Goal: Information Seeking & Learning: Learn about a topic

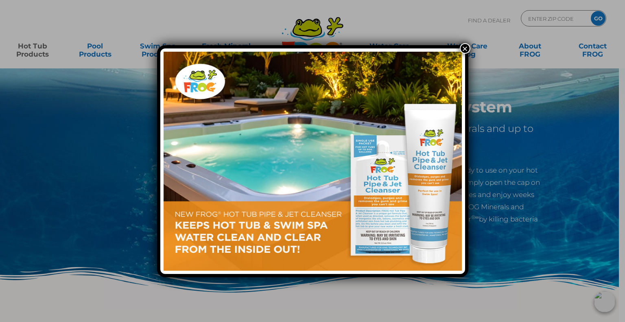
click at [464, 46] on button "×" at bounding box center [465, 48] width 11 height 11
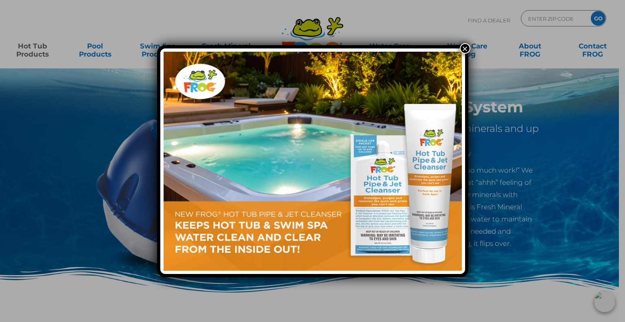
click at [462, 49] on button "×" at bounding box center [465, 48] width 11 height 11
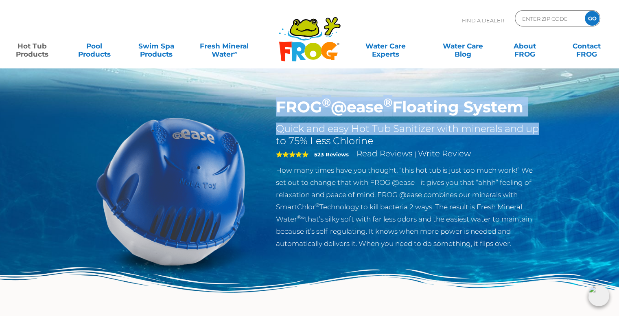
drag, startPoint x: 278, startPoint y: 104, endPoint x: 555, endPoint y: 118, distance: 277.8
click at [555, 118] on div "FROG ® @ease ® Floating System Quick and easy Hot Tub Sanitizer with minerals a…" at bounding box center [309, 167] width 619 height 335
click at [550, 107] on section "FROG ® @ease ® Floating System Quick and easy Hot Tub Sanitizer with minerals a…" at bounding box center [309, 206] width 488 height 217
drag, startPoint x: 543, startPoint y: 110, endPoint x: 534, endPoint y: 111, distance: 9.4
click at [543, 110] on div "FROG ® @ease ® Floating System Quick and easy Hot Tub Sanitizer with minerals a…" at bounding box center [409, 176] width 278 height 156
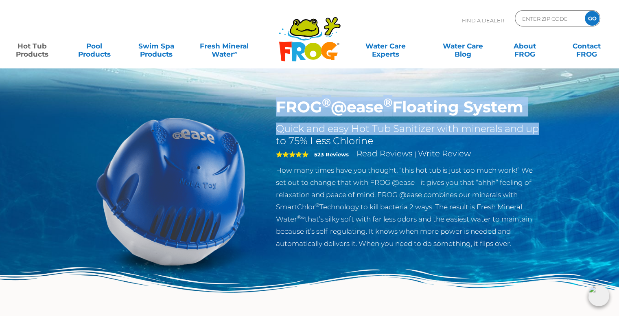
click at [534, 111] on h1 "FROG ® @ease ® Floating System" at bounding box center [409, 107] width 266 height 19
click at [533, 107] on h1 "FROG ® @ease ® Floating System" at bounding box center [409, 107] width 266 height 19
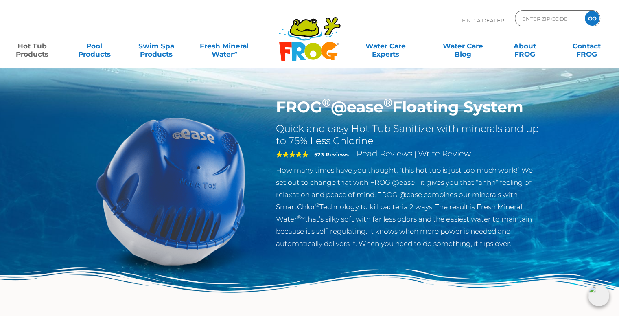
click at [517, 107] on h1 "FROG ® @ease ® Floating System" at bounding box center [409, 107] width 266 height 19
drag, startPoint x: 533, startPoint y: 105, endPoint x: 270, endPoint y: 89, distance: 264.1
click at [270, 89] on div "FROG ® @ease ® Floating System Quick and easy Hot Tub Sanitizer with minerals a…" at bounding box center [309, 167] width 619 height 335
copy h1 "FROG ® @ease ® Floating System"
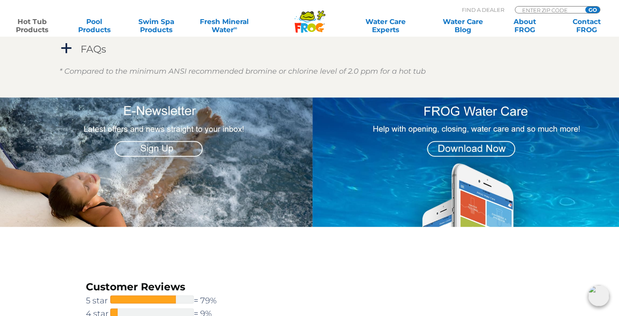
scroll to position [1139, 0]
